Goal: Ask a question

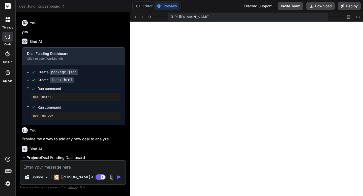
scroll to position [971, 0]
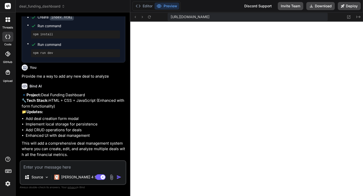
click at [86, 167] on textarea at bounding box center [72, 165] width 105 height 9
type textarea "y"
type textarea "x"
type textarea "ye"
type textarea "x"
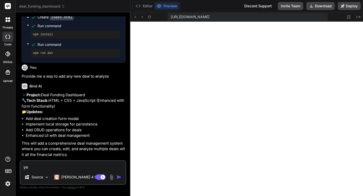
type textarea "yes"
type textarea "x"
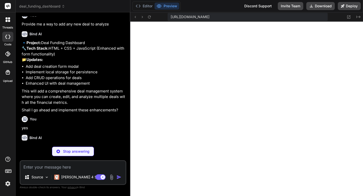
scroll to position [1051, 0]
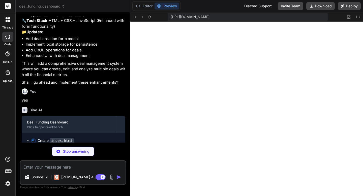
type textarea "x"
type textarea "} </script> </body> </html>"
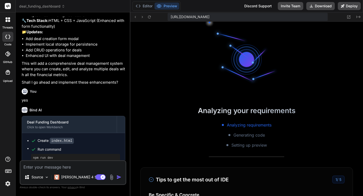
type textarea "x"
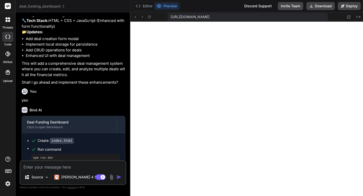
scroll to position [2721, 0]
click at [82, 168] on textarea at bounding box center [72, 165] width 105 height 9
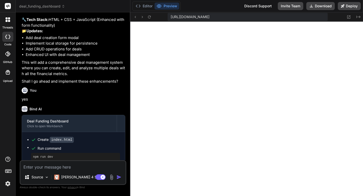
click at [29, 167] on textarea at bounding box center [72, 165] width 105 height 9
type textarea "S"
type textarea "x"
type textarea "I"
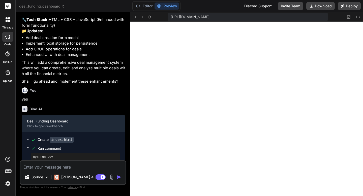
type textarea "x"
type textarea "Is"
type textarea "x"
type textarea "Is"
type textarea "x"
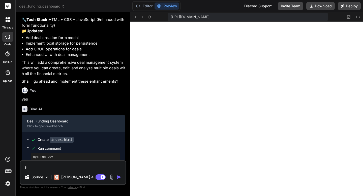
type textarea "Is t"
type textarea "x"
type textarea "Is th"
type textarea "x"
type textarea "Is the"
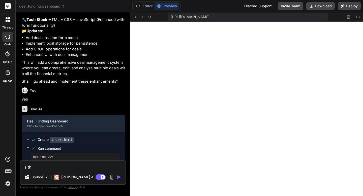
type textarea "x"
type textarea "Is ther"
type textarea "x"
type textarea "Is ther"
type textarea "x"
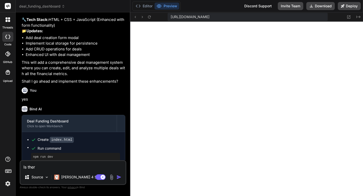
type textarea "Is ther e"
type textarea "x"
type textarea "Is ther"
type textarea "x"
type textarea "Is ther"
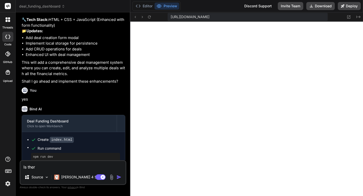
type textarea "x"
type textarea "Is there"
type textarea "x"
type textarea "Is there"
type textarea "x"
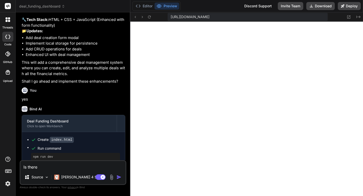
type textarea "Is there w"
type textarea "x"
type textarea "Is there wa"
type textarea "x"
type textarea "Is there way"
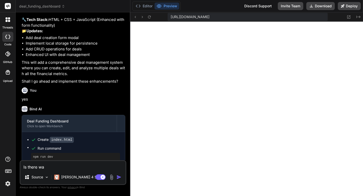
type textarea "x"
type textarea "Is there way"
type textarea "x"
type textarea "Is there way t"
type textarea "x"
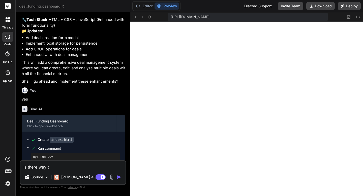
type textarea "Is there way to"
type textarea "x"
type textarea "Is there way to"
type textarea "x"
click at [62, 169] on textarea "Is there way to" at bounding box center [72, 165] width 105 height 9
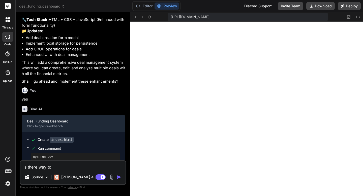
type textarea "Is there way to p"
type textarea "x"
type textarea "Is there way to pu"
type textarea "x"
type textarea "Is there way to pul"
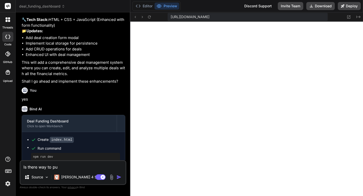
type textarea "x"
type textarea "Is there way to pull"
type textarea "x"
type textarea "Is there way to pulli"
type textarea "x"
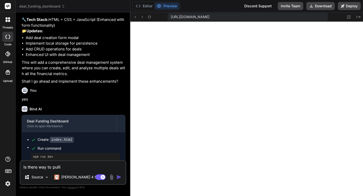
type textarea "Is there way to [PERSON_NAME]"
type textarea "x"
type textarea "Is there way to pulling"
type textarea "x"
type textarea "Is there way to pulling"
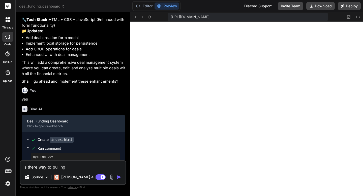
type textarea "x"
type textarea "Is there way to pulling i"
type textarea "x"
type textarea "Is there way to pulling in"
type textarea "x"
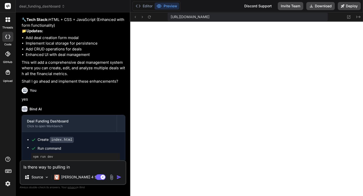
type textarea "Is there way to pulling int"
type textarea "x"
type textarea "Is there way to pulling in"
type textarea "x"
type textarea "Is there way to pulling i"
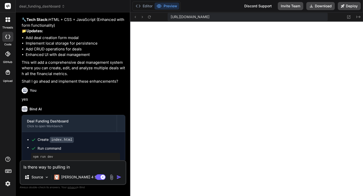
type textarea "x"
type textarea "Is there way to pulling"
type textarea "x"
paste textarea "Industry Multiple"
type textarea "Is there way to pulling Industry Multiple"
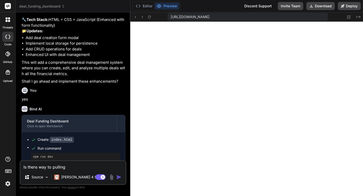
type textarea "x"
type textarea "Is there way to pulling Industry Multiple"
type textarea "x"
type textarea "Is there way to pulling Industry Multiple a"
type textarea "x"
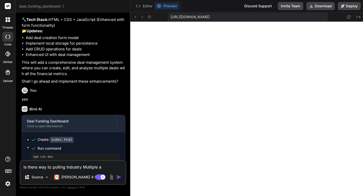
type textarea "Is there way to pulling Industry Multiple au"
type textarea "x"
type textarea "Is there way to pulling Industry Multiple automatic"
type textarea "x"
click at [67, 169] on textarea "Is there way to pulling Industry Multiple automatic" at bounding box center [72, 165] width 105 height 9
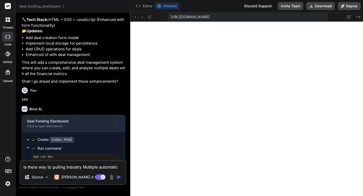
type textarea "Is there way to pulling cIndustry Multiple automatic"
type textarea "x"
type textarea "Is there way to pulling cuIndustry Multiple automatic"
type textarea "x"
type textarea "Is there way to pulling curIndustry Multiple automatic"
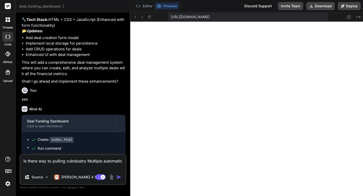
type textarea "x"
type textarea "Is there way to pulling currIndustry Multiple automatic"
type textarea "x"
type textarea "Is there way to pulling curreIndustry Multiple automatic"
type textarea "x"
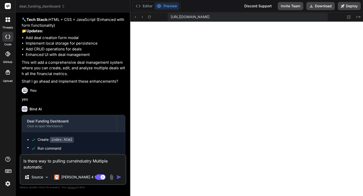
type textarea "Is there way to pulling curretIndustry Multiple automatic"
type textarea "x"
type textarea "Is there way to pulling curret Industry Multiple automatic"
type textarea "x"
type textarea "Is there way to pulling current Industry Multiple automatic"
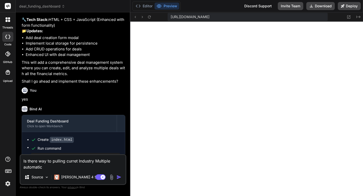
type textarea "x"
click at [48, 168] on textarea "Is there way to pulling current Industry Multiple automatic" at bounding box center [72, 162] width 105 height 15
type textarea "Is there way to pulling current Industry Multiple automatic"
type textarea "x"
type textarea "Is there way to pulling current Industry Multiple automatic?"
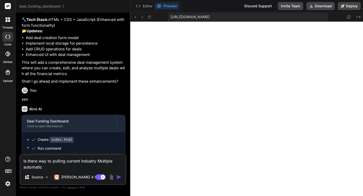
type textarea "x"
type textarea "Is there way to pulling current Industry Multiple automatic?"
click at [119, 177] on img "button" at bounding box center [119, 177] width 5 height 5
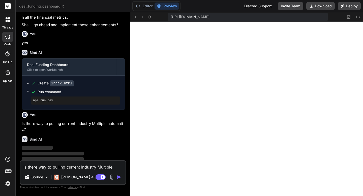
scroll to position [1110, 0]
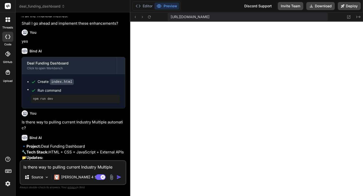
type textarea "x"
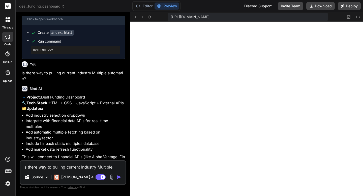
scroll to position [1195, 0]
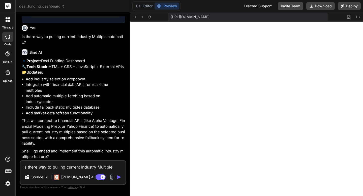
click at [69, 166] on textarea "Is there way to pulling current Industry Multiple automatic?" at bounding box center [72, 165] width 105 height 9
type textarea "y"
type textarea "x"
type textarea "ye"
type textarea "x"
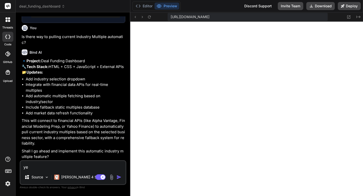
type textarea "yes"
type textarea "x"
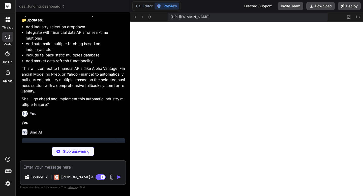
scroll to position [1275, 0]
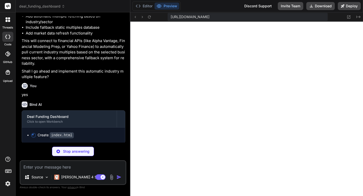
type textarea "x"
type textarea "</html>"
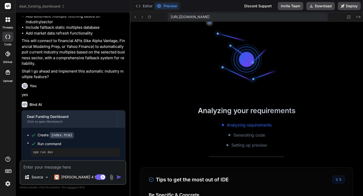
scroll to position [2860, 0]
type textarea "x"
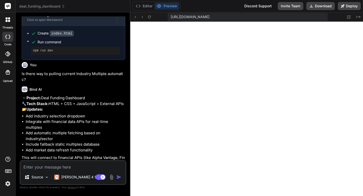
scroll to position [1153, 0]
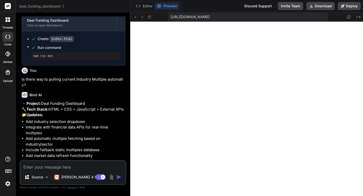
click at [45, 77] on p "Is there way to pulling current Industry Multiple automatic?" at bounding box center [74, 82] width 104 height 11
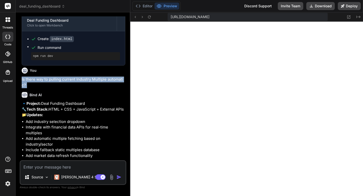
click at [45, 77] on p "Is there way to pulling current Industry Multiple automatic?" at bounding box center [74, 82] width 104 height 11
copy div "Is there way to pulling current Industry Multiple automatic?"
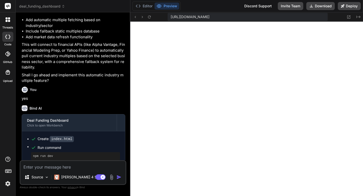
scroll to position [1276, 0]
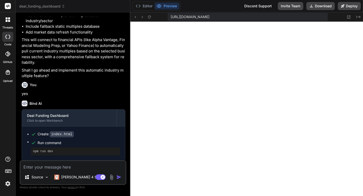
click at [64, 168] on textarea at bounding box center [72, 165] width 105 height 9
click at [148, 17] on icon at bounding box center [149, 16] width 3 height 3
click at [57, 165] on textarea at bounding box center [72, 165] width 105 height 9
type textarea "T"
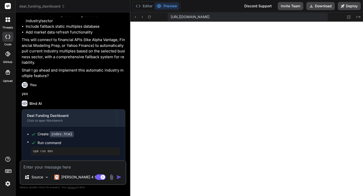
type textarea "x"
type textarea "Th"
type textarea "x"
type textarea "The"
type textarea "x"
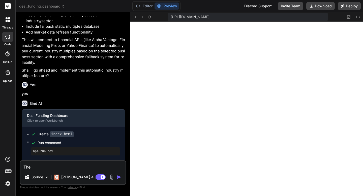
type textarea "The"
type textarea "x"
paste textarea "Industry Sector *"
type textarea "The Industry Sector *"
type textarea "x"
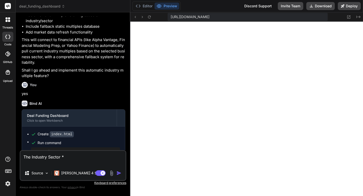
type textarea "The Industry Sector *"
type textarea "x"
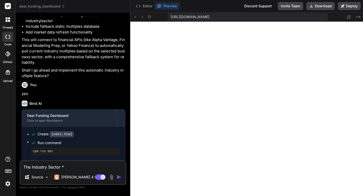
type textarea "The Industry Sector"
type textarea "x"
type textarea "The Industry Sector"
type textarea "x"
type textarea "The Industry Sector"
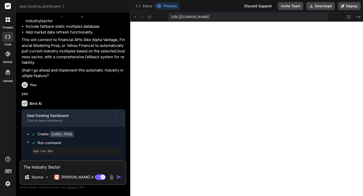
type textarea "x"
click at [24, 168] on textarea "The Industry Sector" at bounding box center [72, 165] width 105 height 9
type textarea "iThe Industry Sector"
type textarea "x"
type textarea "i The Industry Sector"
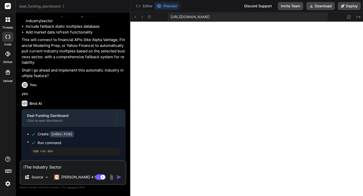
type textarea "x"
type textarea "iThe Industry Sector"
type textarea "x"
type textarea "The Industry Sector"
type textarea "x"
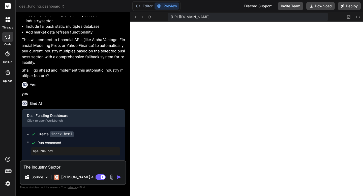
type textarea "IThe Industry Sector"
type textarea "x"
type textarea "I The Industry Sector"
type textarea "x"
type textarea "I sThe Industry Sector"
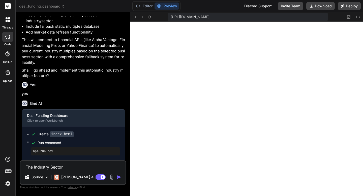
type textarea "x"
type textarea "I seThe Industry Sector"
type textarea "x"
type textarea "I selThe Industry Sector"
type textarea "x"
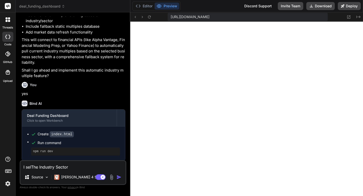
type textarea "I selcThe Industry Sector"
type textarea "x"
type textarea "I selctThe Industry Sector"
type textarea "x"
type textarea "I select The Industry Sector"
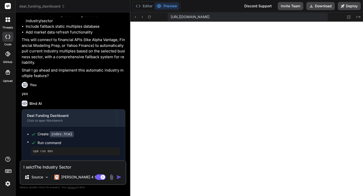
type textarea "x"
type textarea "I selectThe Industry Sector"
type textarea "x"
type textarea "I selecteThe Industry Sector"
type textarea "x"
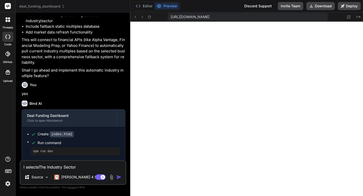
type textarea "I selectedThe Industry Sector"
type textarea "x"
type textarea "I selected The Industry Sector"
type textarea "x"
type textarea "I selected aThe Industry Sector"
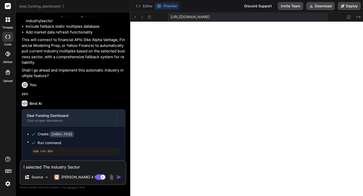
type textarea "x"
type textarea "I selected a The Industry Sector"
type textarea "x"
click at [63, 169] on textarea "I selected a The Industry Sector" at bounding box center [72, 165] width 105 height 9
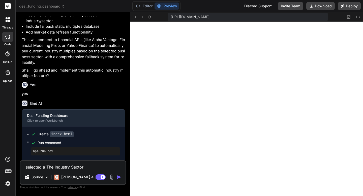
click at [45, 168] on textarea "I selected a The Industry Sector" at bounding box center [72, 165] width 105 height 9
type textarea "I selected a The Industry Sector"
type textarea "x"
paste textarea "Industry"
type textarea "I selected a Industry The Industry Sector"
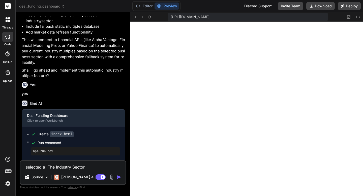
type textarea "x"
type textarea "I selected a Industry The Industry Sector"
type textarea "x"
type textarea "I selected a Industry i The Industry Sector"
type textarea "x"
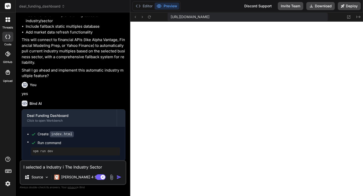
type textarea "I selected a Industry in The Industry Sector"
type textarea "x"
click at [106, 168] on textarea "I selected a Industry in The Industry Sector" at bounding box center [72, 165] width 105 height 9
type textarea "I selected a Industry in The Industry Sector"
type textarea "x"
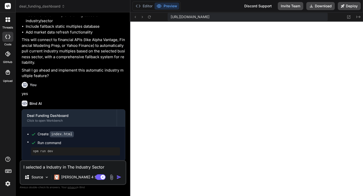
type textarea "I selected a Industry in The Industry Sector"
type textarea "x"
type textarea "I selected a Industry in The Industry Sector f"
type textarea "x"
type textarea "I selected a Industry in The Industry Sector fe"
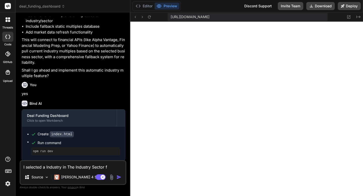
type textarea "x"
type textarea "I selected a Industry in The Industry Sector fei"
type textarea "x"
type textarea "I selected a Industry in The Industry Sector [PERSON_NAME]"
type textarea "x"
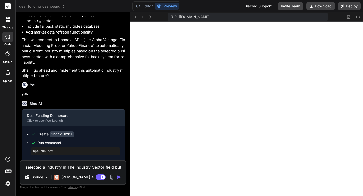
click at [123, 167] on textarea "I selected a Industry in The Industry Sector field but" at bounding box center [72, 165] width 105 height 9
click at [119, 177] on img "button" at bounding box center [119, 177] width 5 height 5
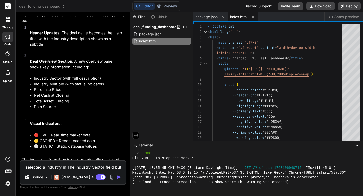
scroll to position [1541, 0]
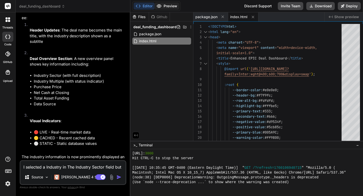
click at [161, 7] on icon at bounding box center [159, 6] width 5 height 5
